Goal: Information Seeking & Learning: Find specific fact

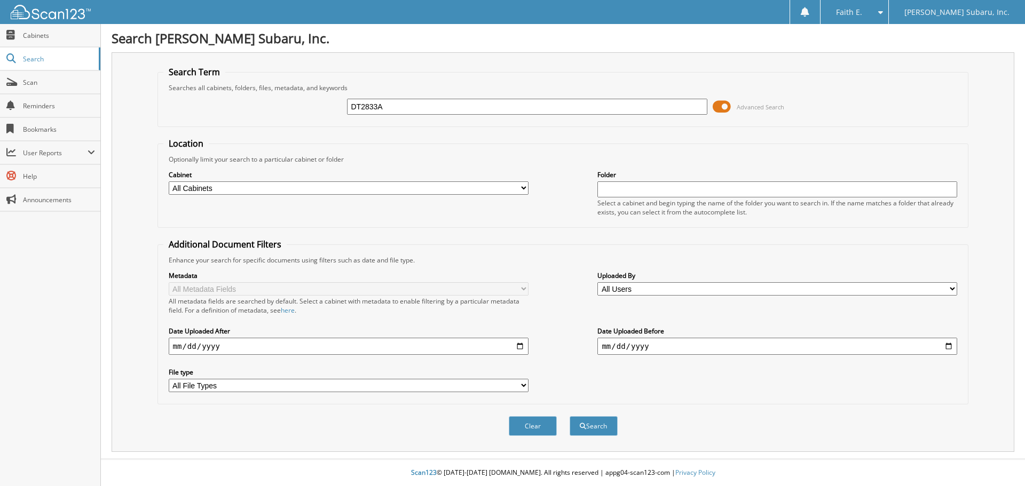
type input "DT2833A"
click at [569, 416] on button "Search" at bounding box center [593, 426] width 48 height 20
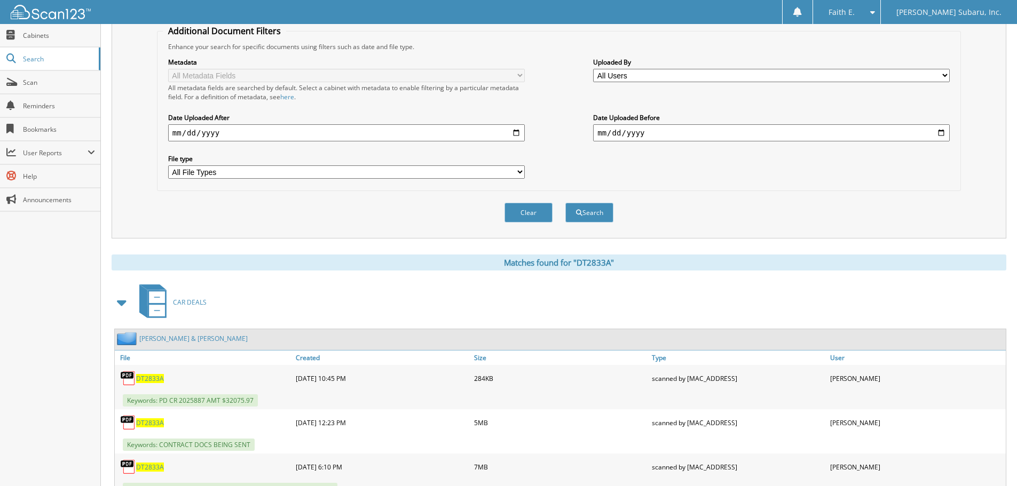
scroll to position [258, 0]
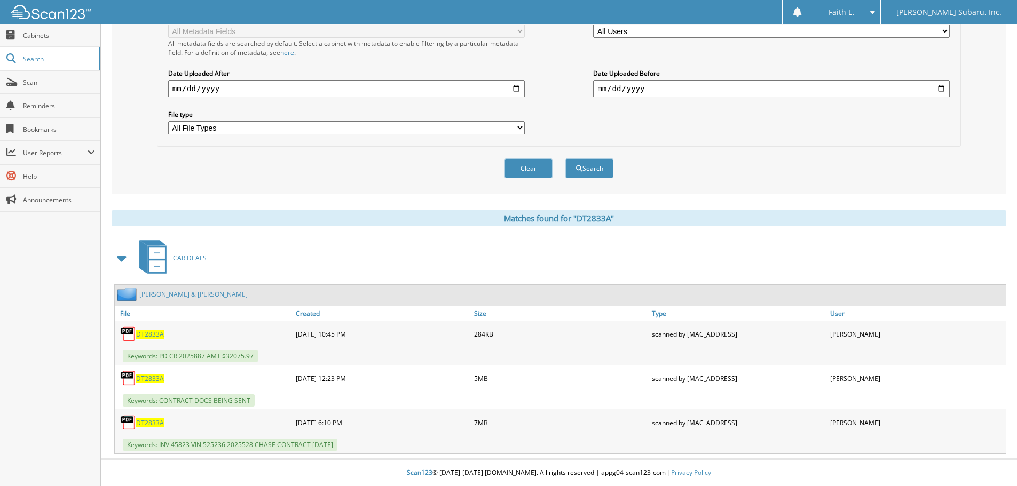
click at [151, 420] on span "DT2833A" at bounding box center [150, 422] width 28 height 9
